Goal: Navigation & Orientation: Find specific page/section

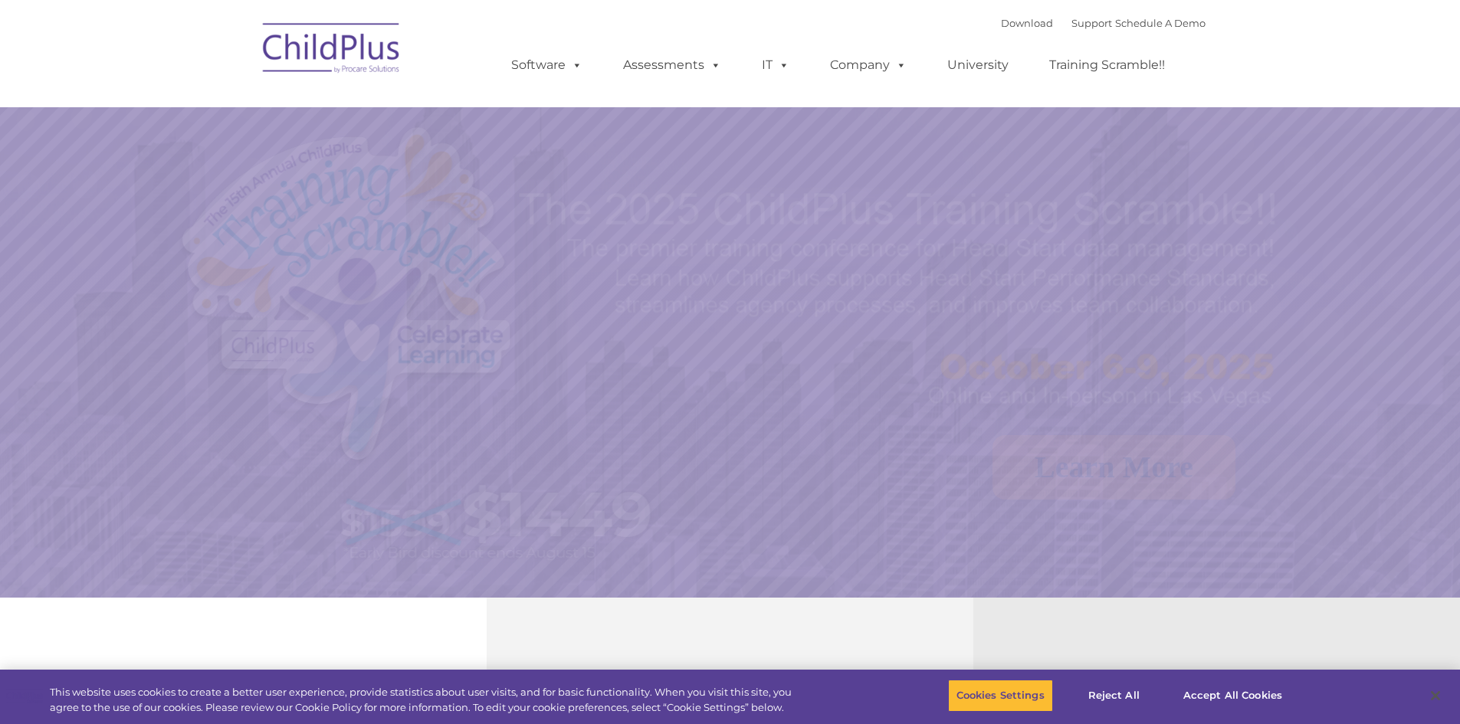
select select "MEDIUM"
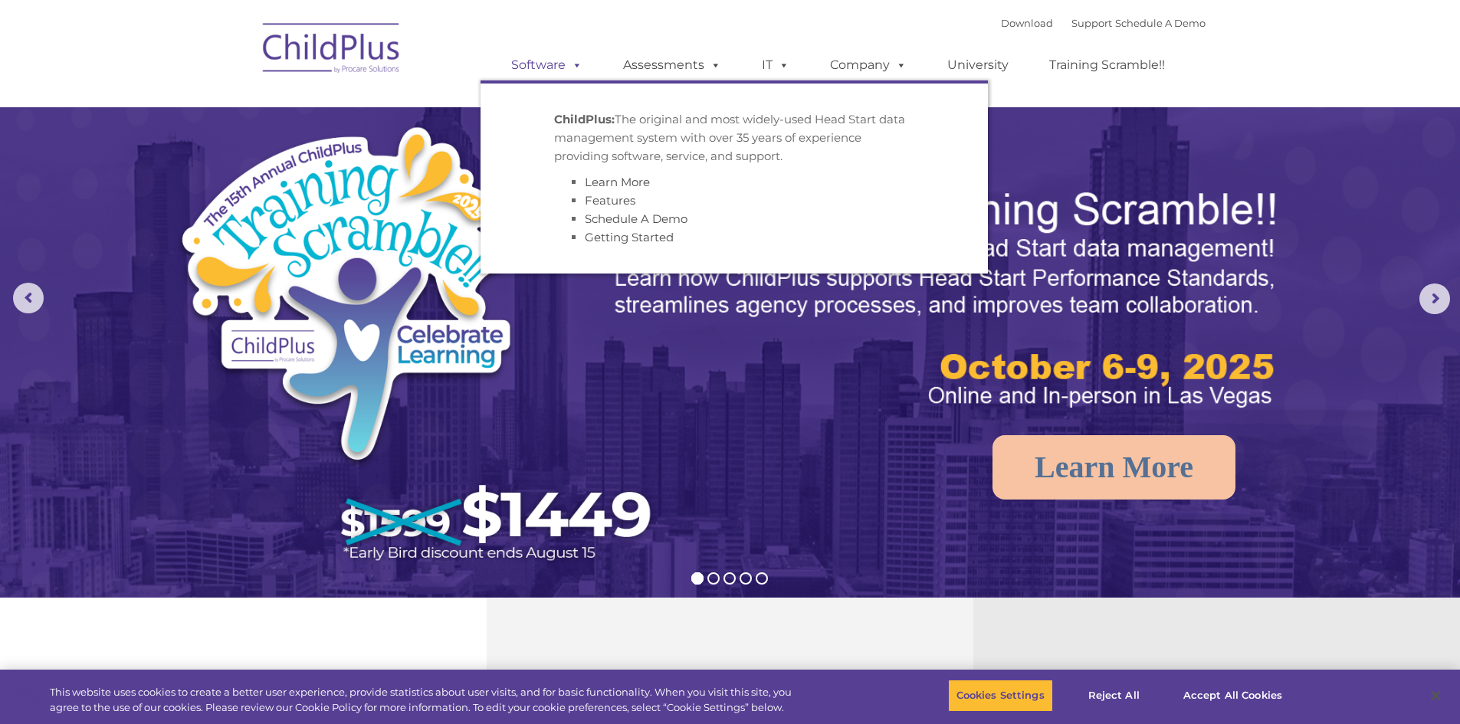
click at [560, 65] on link "Software" at bounding box center [547, 65] width 102 height 31
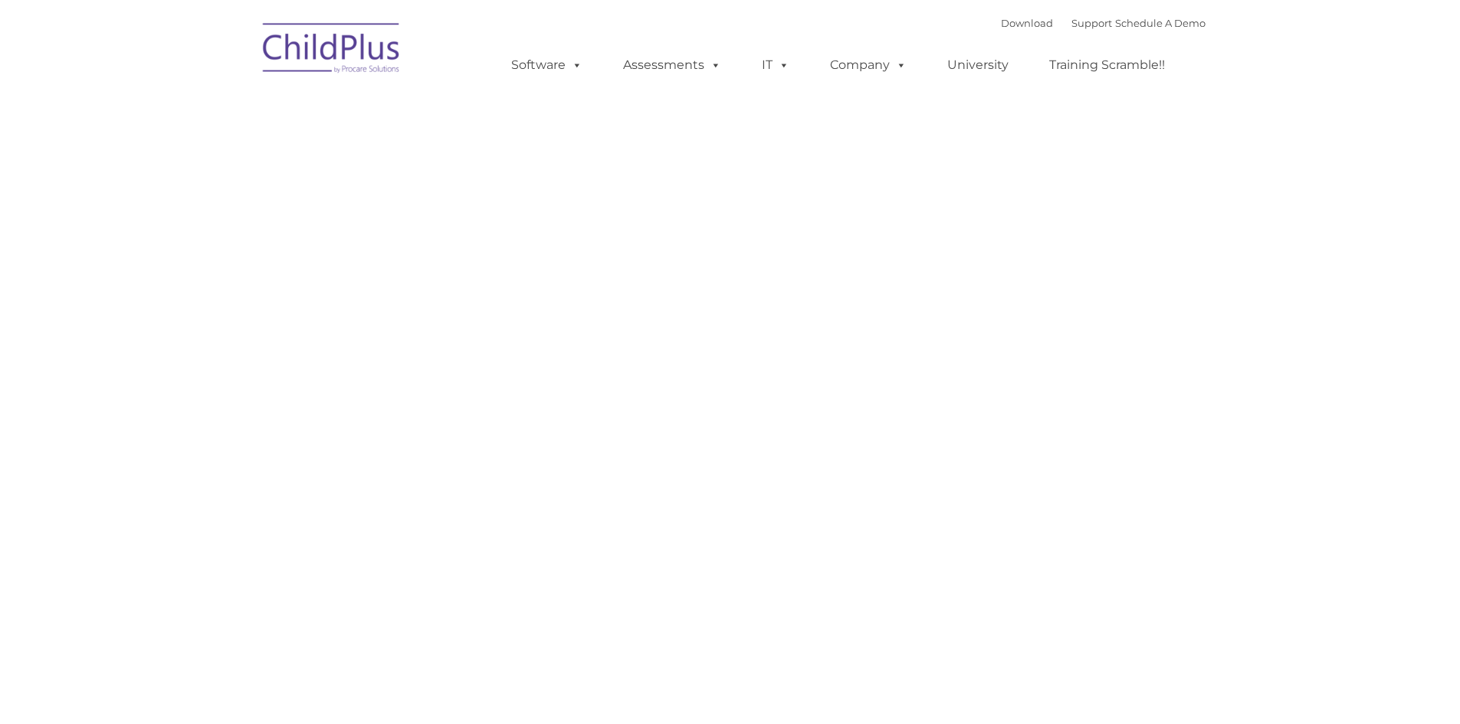
click at [678, 64] on link "Assessments" at bounding box center [672, 65] width 129 height 31
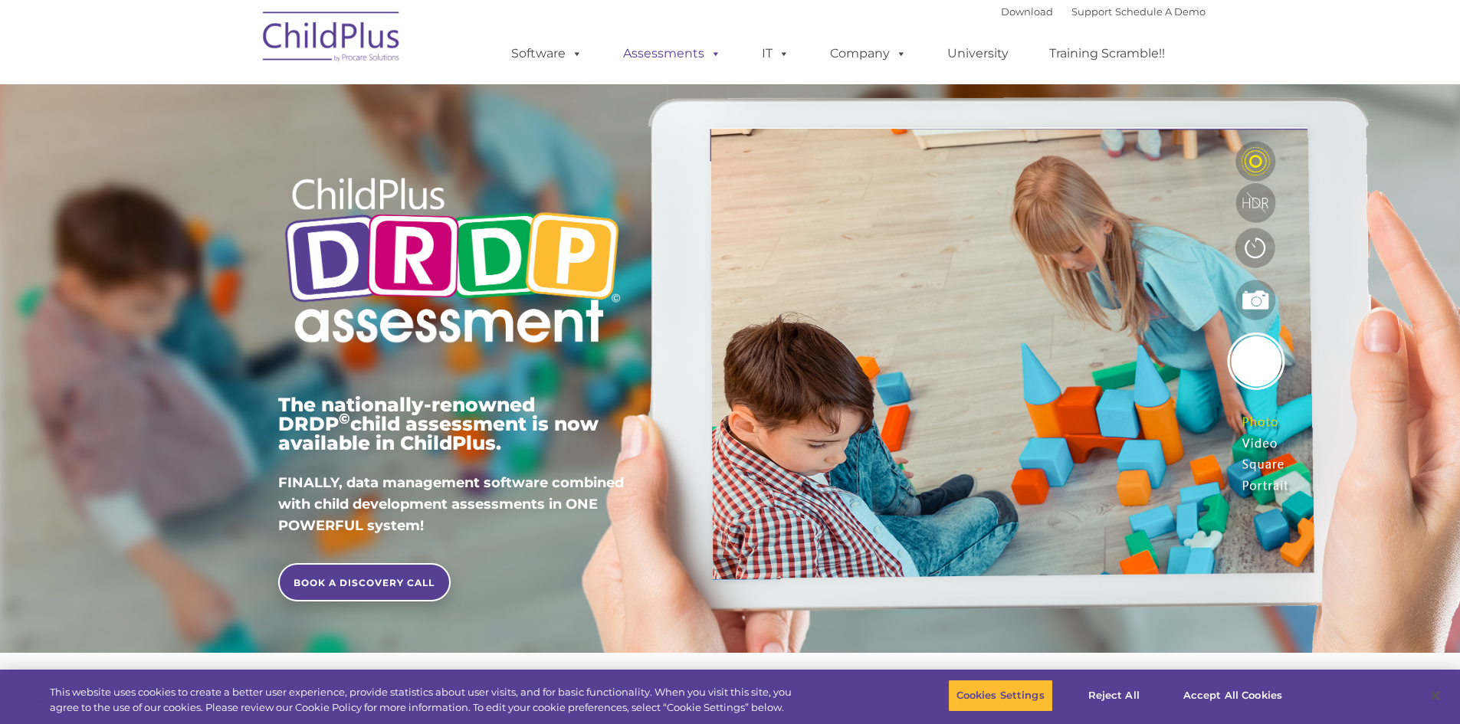
type input ""
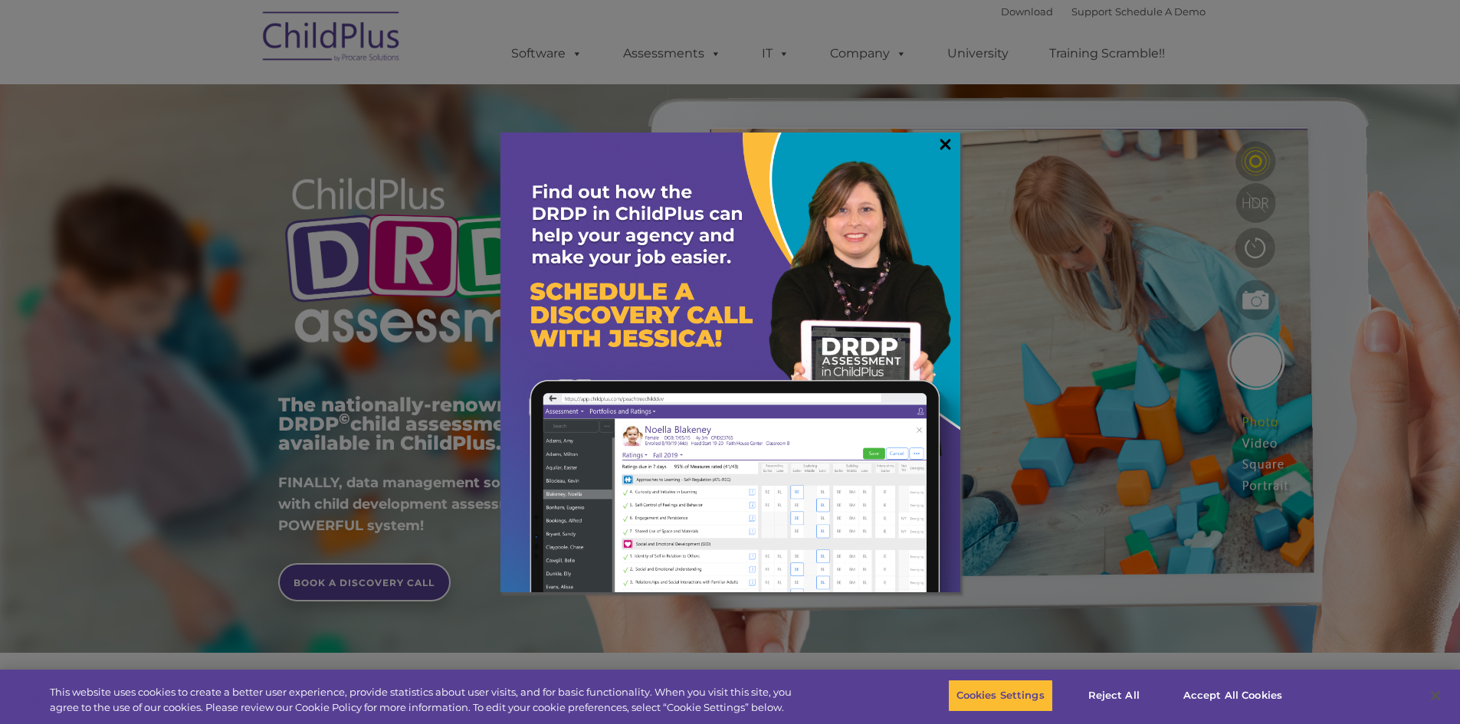
click at [945, 138] on link "×" at bounding box center [946, 143] width 18 height 15
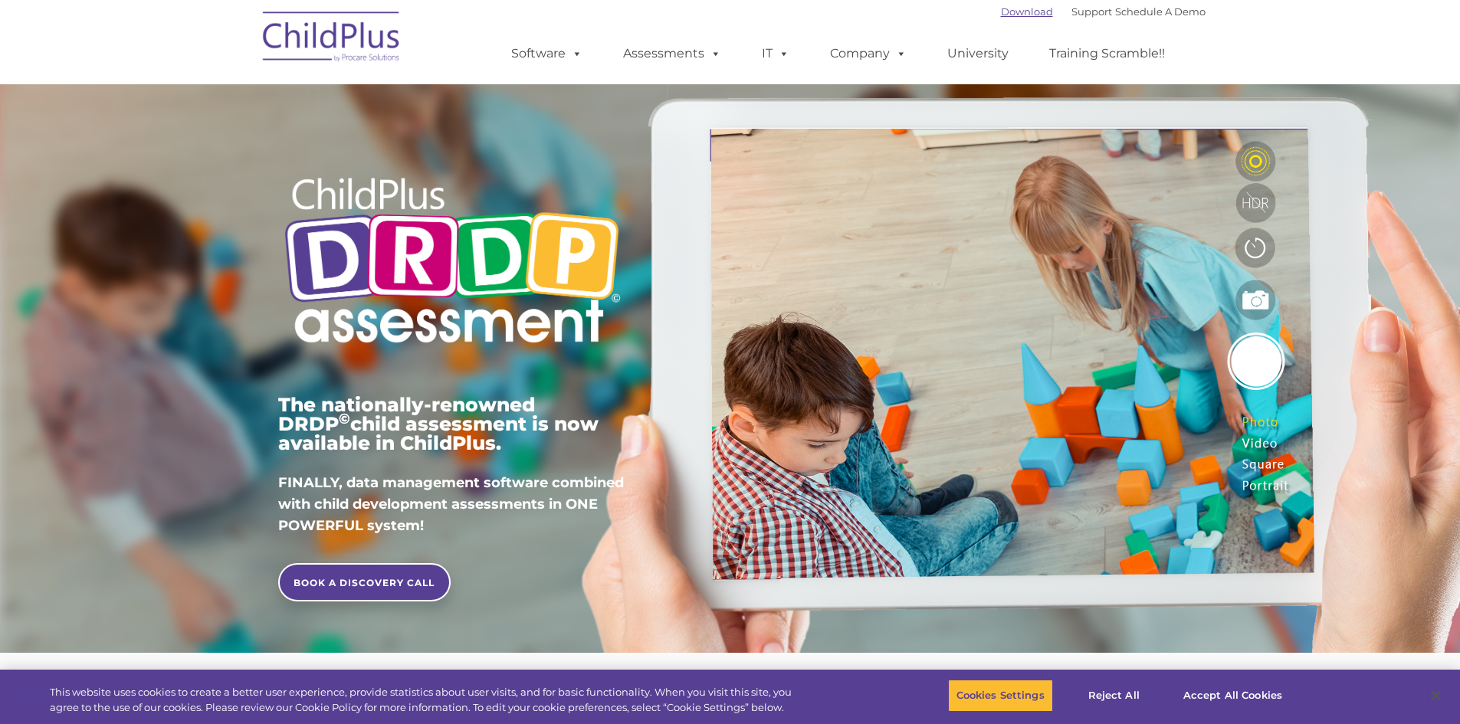
click at [1007, 13] on link "Download" at bounding box center [1027, 11] width 52 height 12
